Goal: Task Accomplishment & Management: Manage account settings

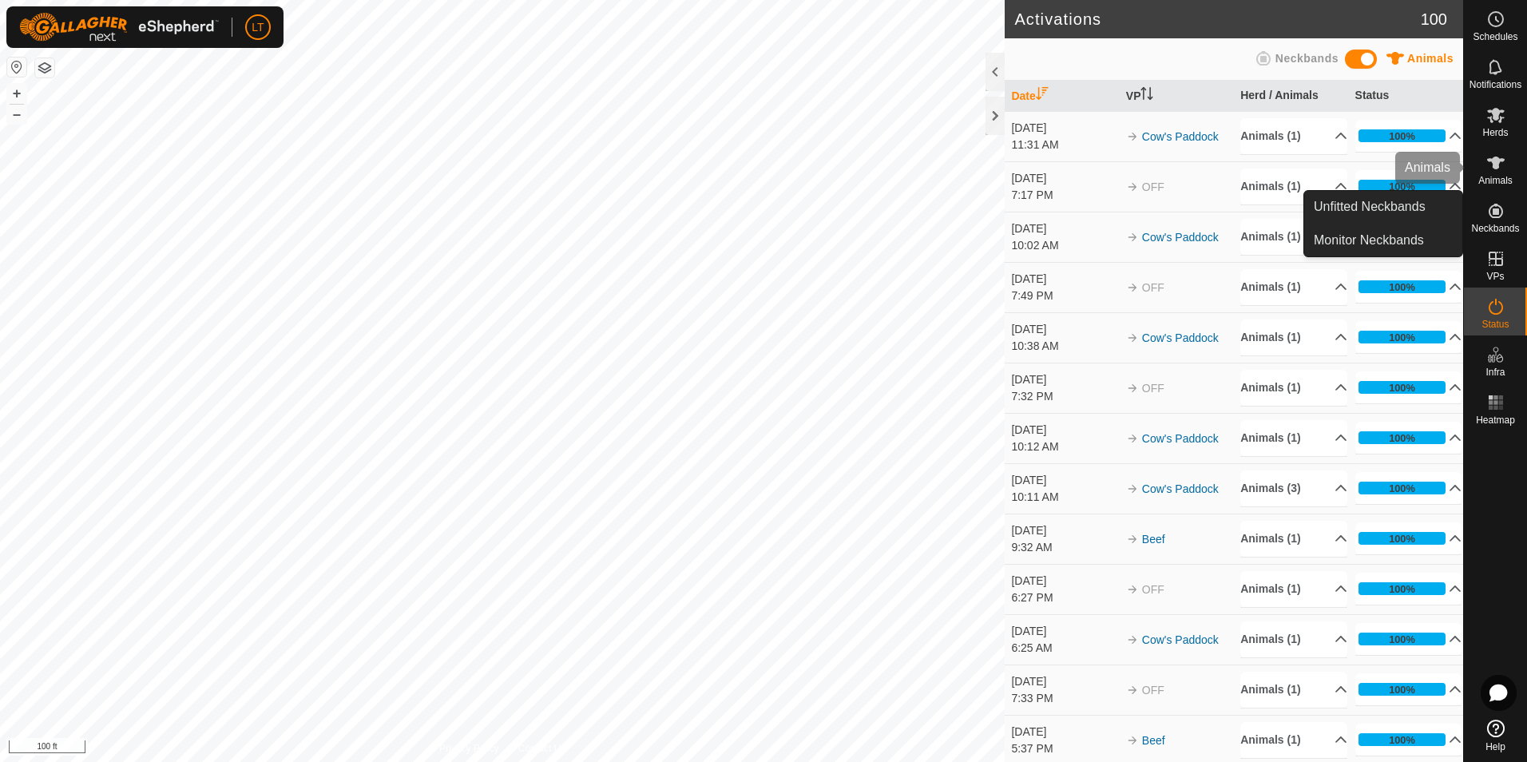
click at [1500, 180] on span "Animals" at bounding box center [1495, 181] width 34 height 10
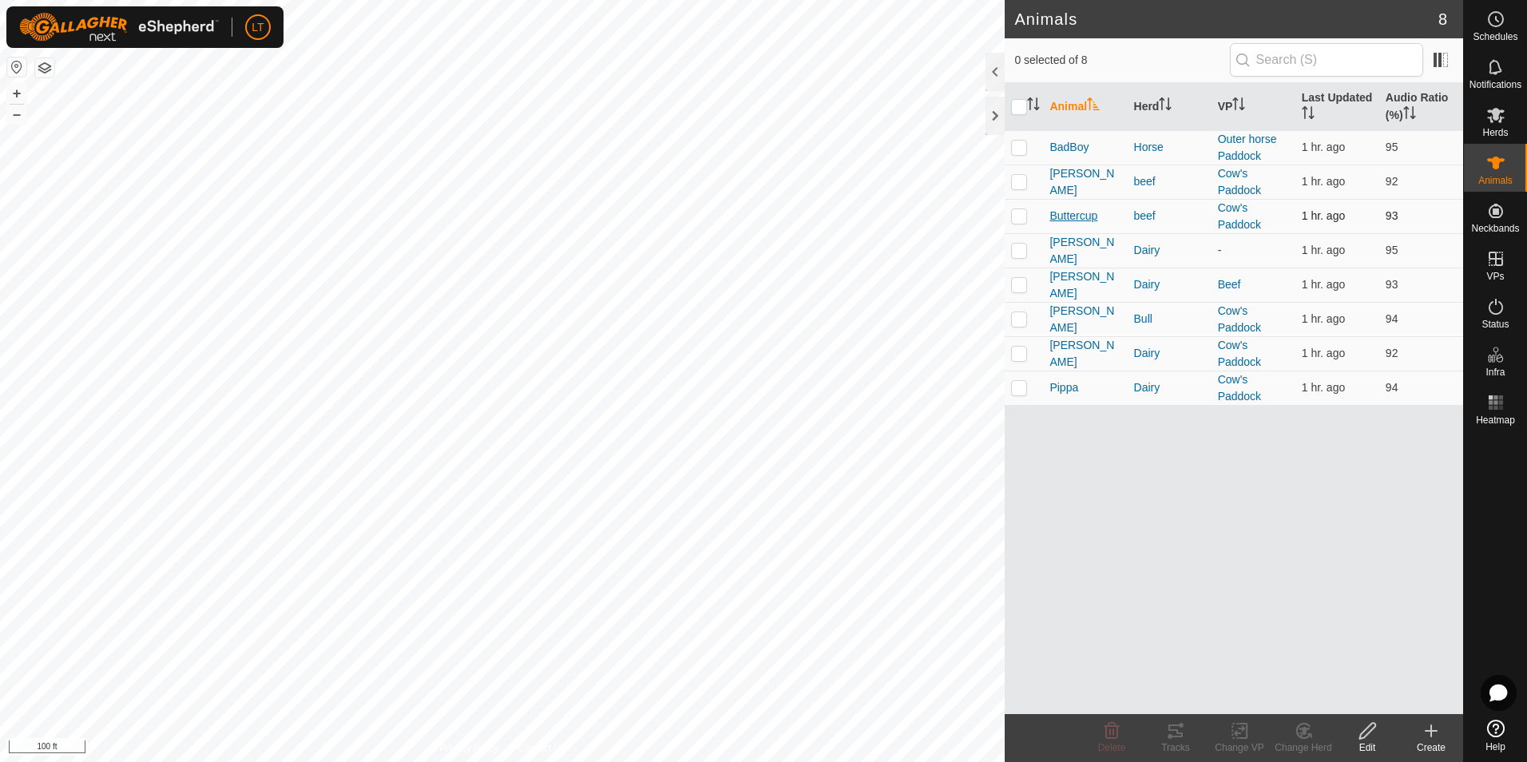
click at [1079, 212] on span "Buttercup" at bounding box center [1073, 216] width 48 height 17
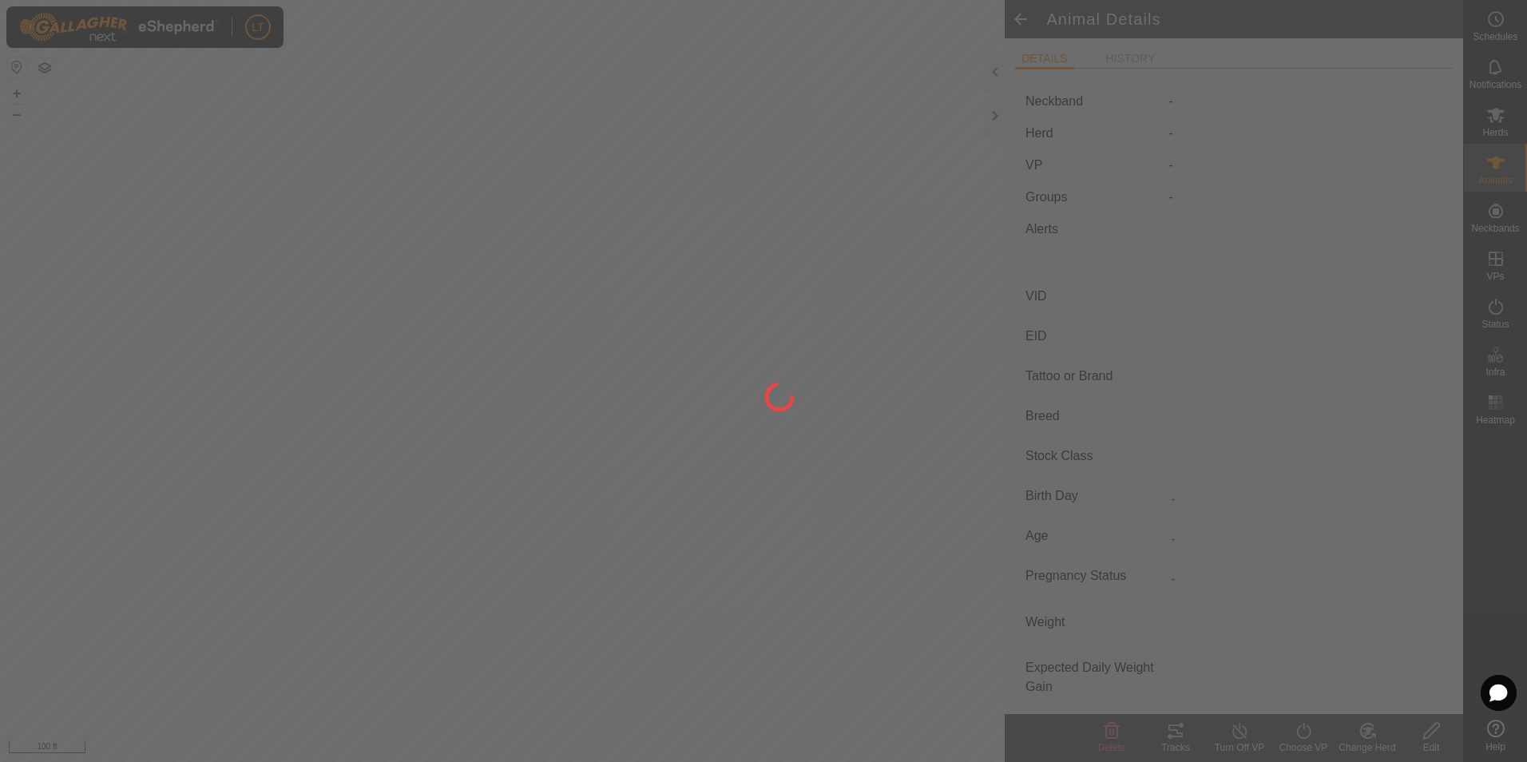
type input "Buttercup"
type input "-"
type input "Herford"
type input "-"
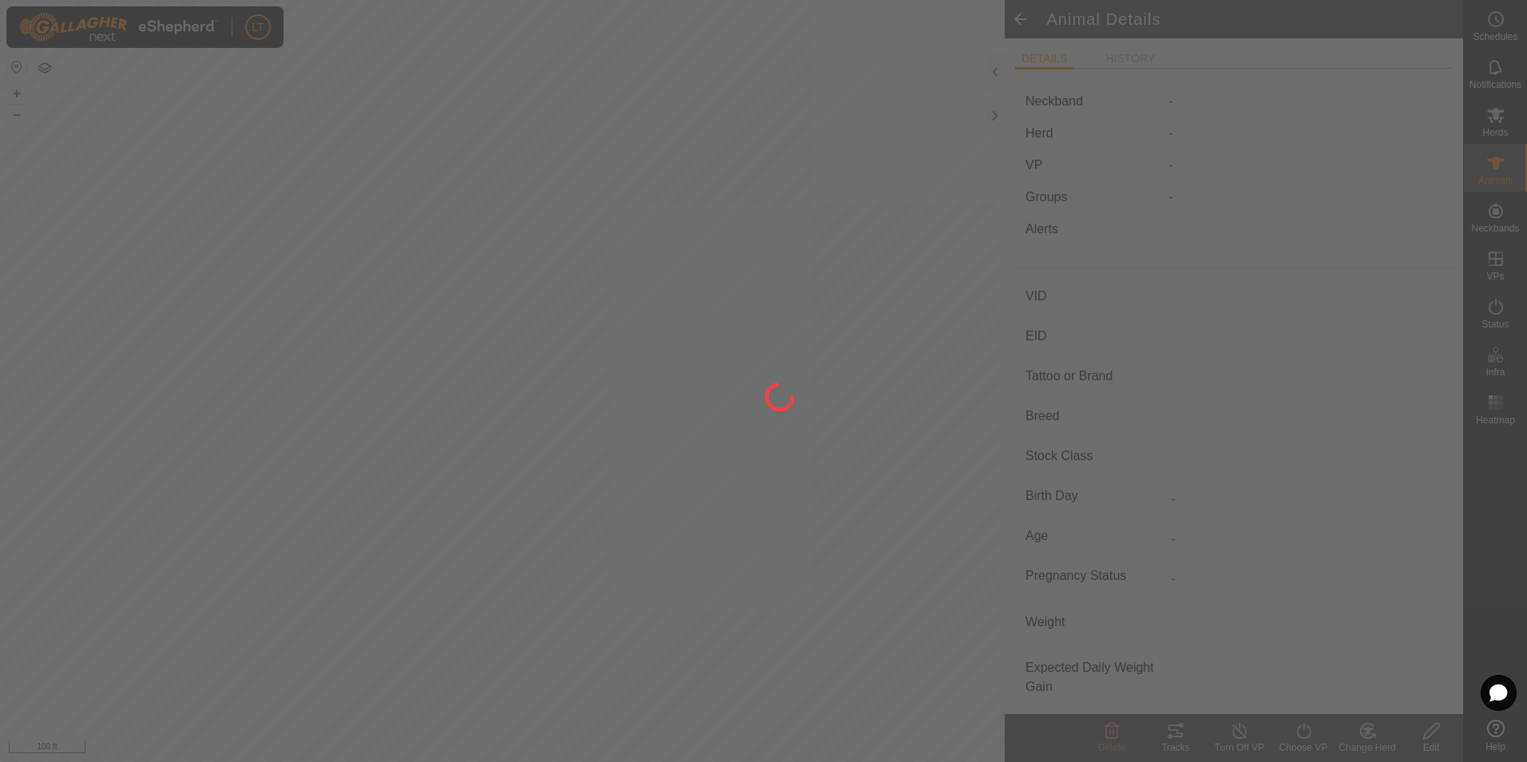
type input "Empty"
type input "0 kg"
type input "-"
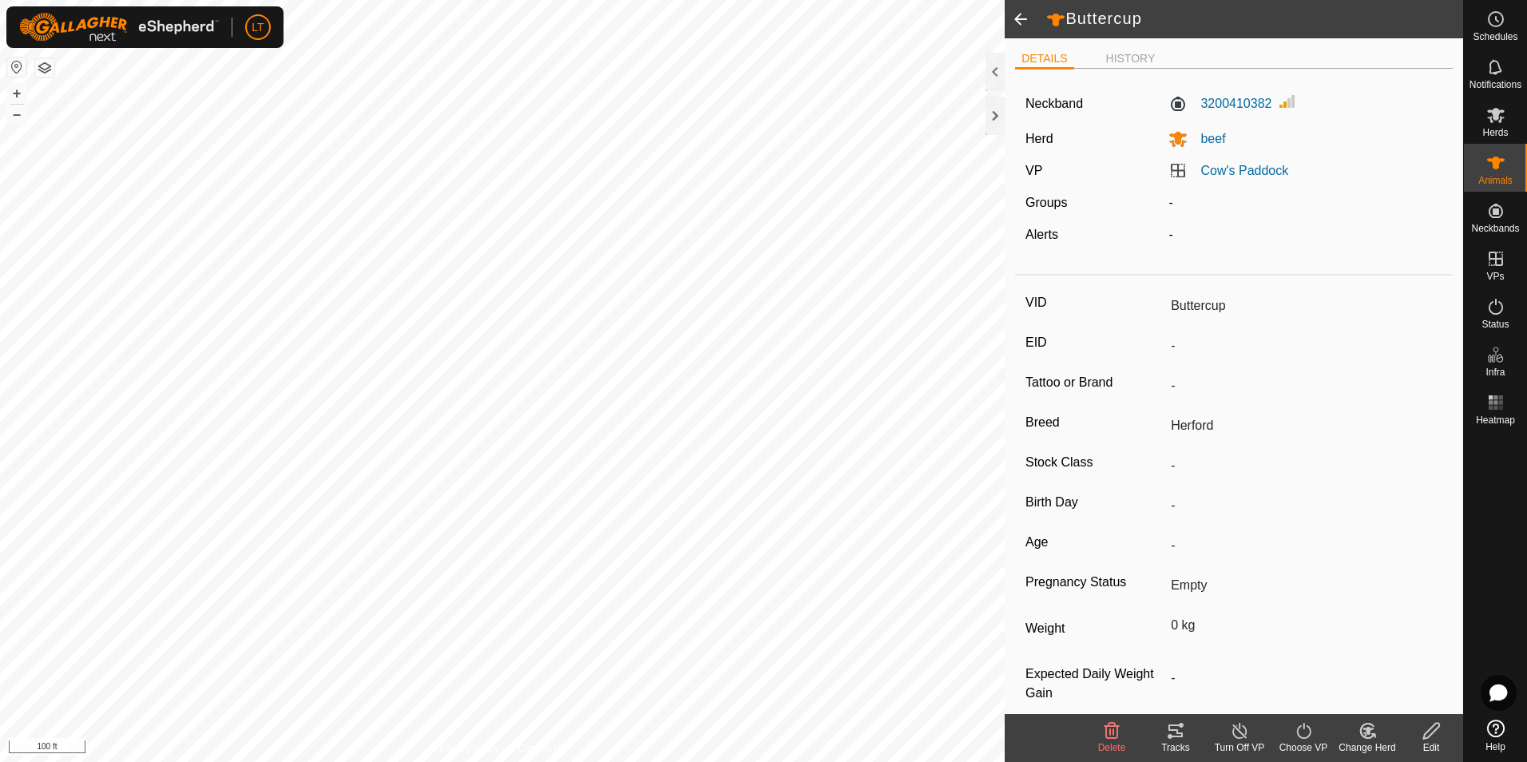
click at [1239, 749] on div "Turn Off VP" at bounding box center [1239, 747] width 64 height 14
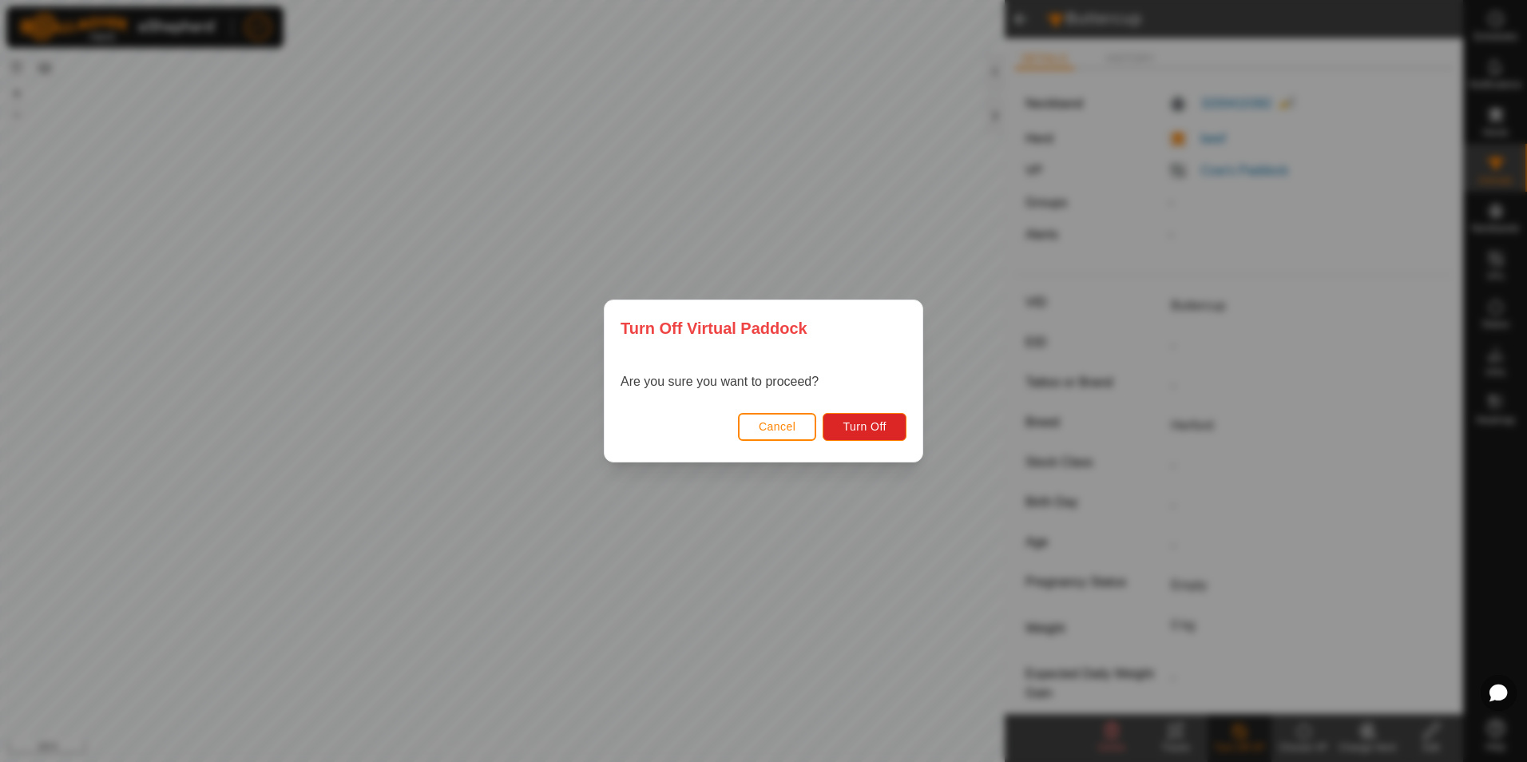
click at [854, 446] on div "Cancel Turn Off" at bounding box center [763, 434] width 318 height 54
click at [846, 440] on button "Turn Off" at bounding box center [864, 427] width 84 height 28
